Goal: Task Accomplishment & Management: Use online tool/utility

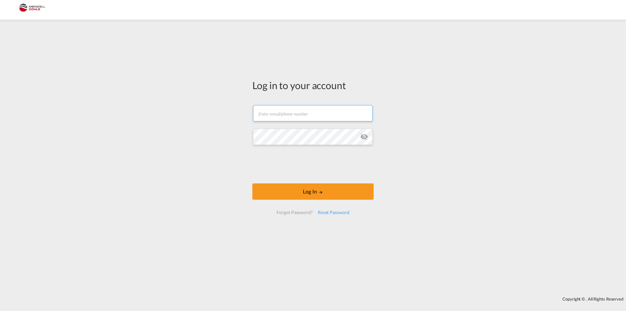
click at [326, 116] on input "text" at bounding box center [313, 113] width 120 height 16
type input "[PERSON_NAME][EMAIL_ADDRESS][DOMAIN_NAME]"
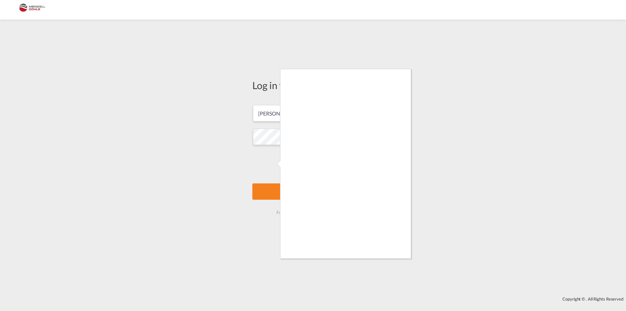
click at [279, 185] on div at bounding box center [313, 155] width 626 height 311
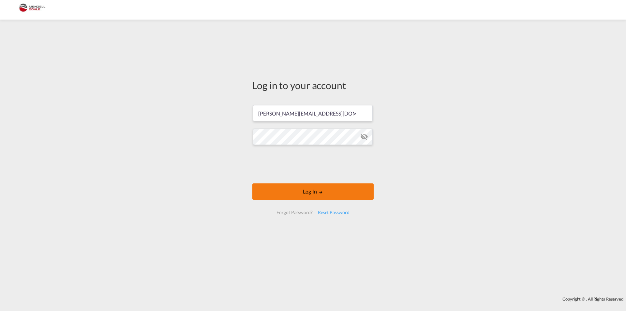
click at [307, 189] on button "Log In" at bounding box center [312, 191] width 121 height 16
